Goal: Task Accomplishment & Management: Manage account settings

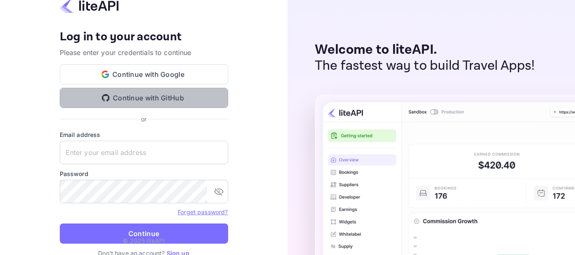
click at [147, 96] on button "Continue with GitHub" at bounding box center [144, 98] width 168 height 20
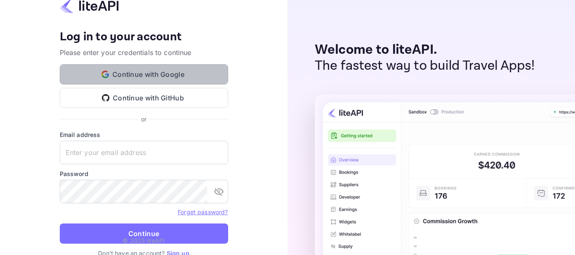
click at [158, 75] on button "Continue with Google" at bounding box center [144, 74] width 168 height 20
click at [176, 75] on button "Continue with Google" at bounding box center [144, 74] width 168 height 20
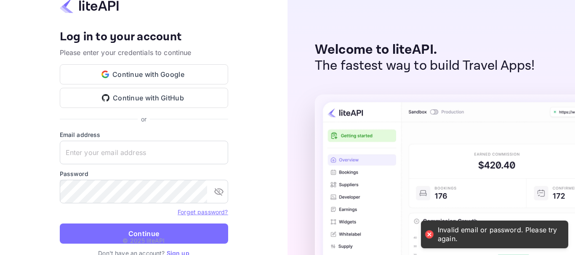
click at [433, 232] on div at bounding box center [429, 235] width 12 height 12
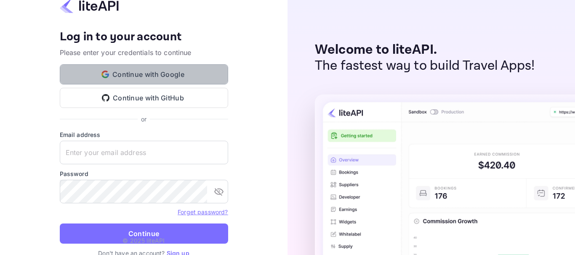
click at [172, 69] on button "Continue with Google" at bounding box center [144, 74] width 168 height 20
click at [127, 78] on button "Continue with Google" at bounding box center [144, 74] width 168 height 20
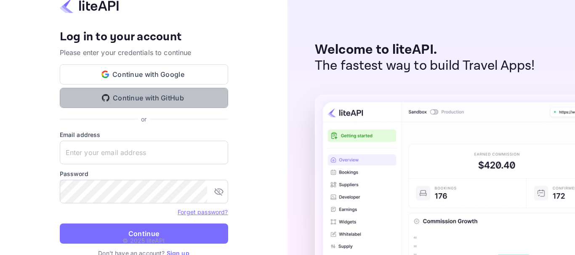
click at [155, 97] on button "Continue with GitHub" at bounding box center [144, 98] width 168 height 20
